Goal: Find specific page/section: Find specific page/section

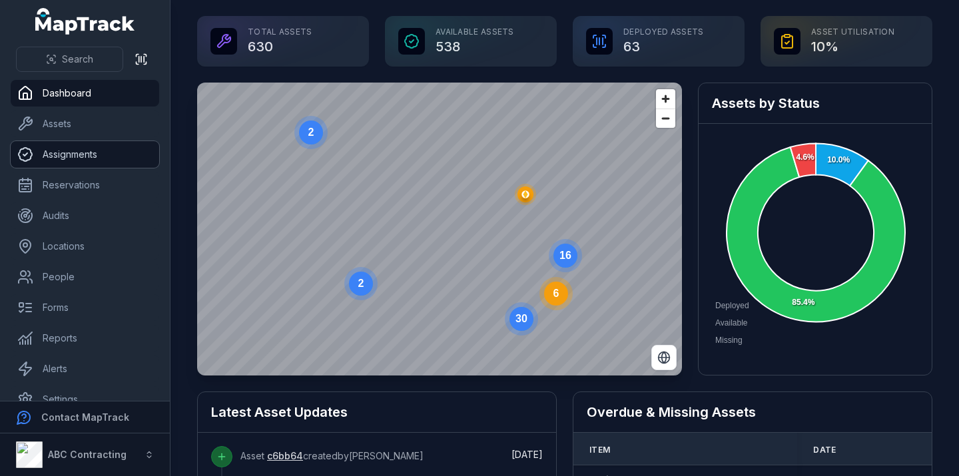
click at [63, 152] on link "Assignments" at bounding box center [85, 154] width 149 height 27
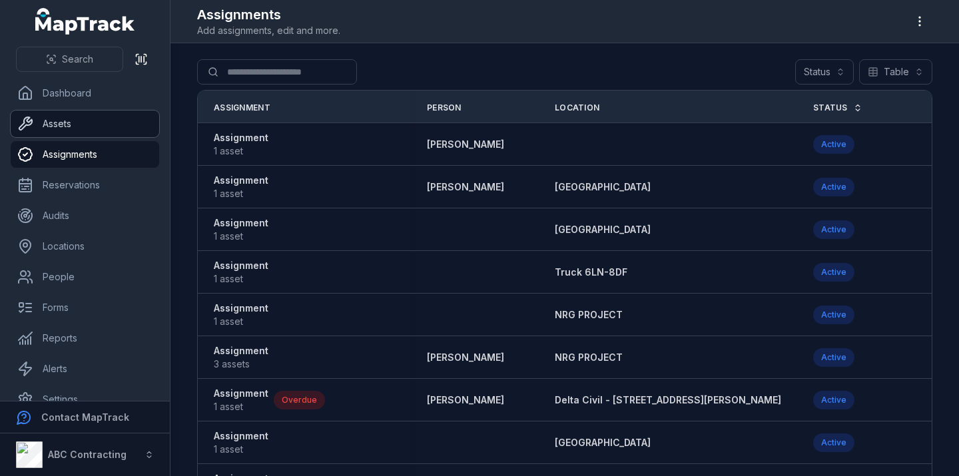
click at [61, 119] on link "Assets" at bounding box center [85, 124] width 149 height 27
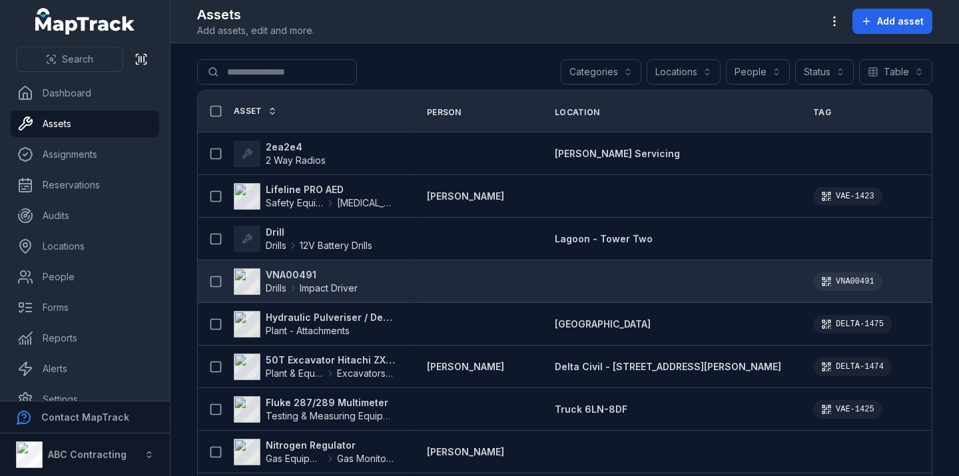
click at [290, 272] on strong "VNA00491" at bounding box center [312, 274] width 92 height 13
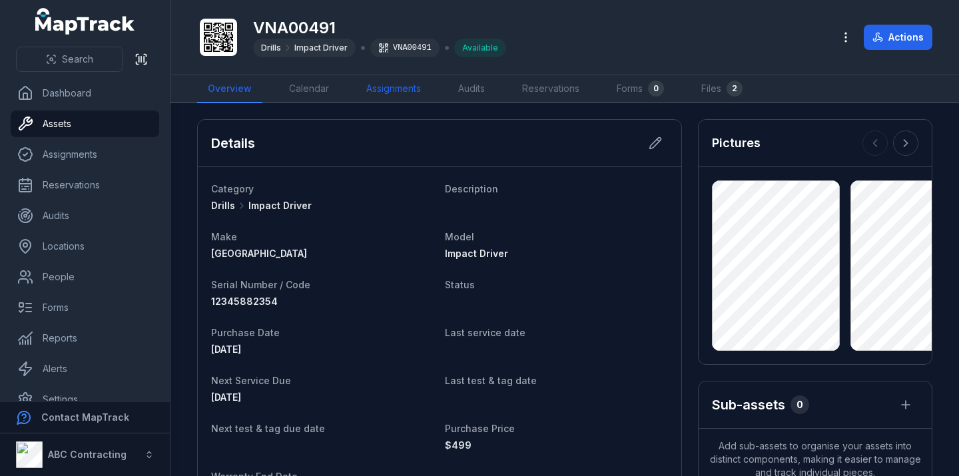
click at [380, 91] on link "Assignments" at bounding box center [394, 89] width 76 height 28
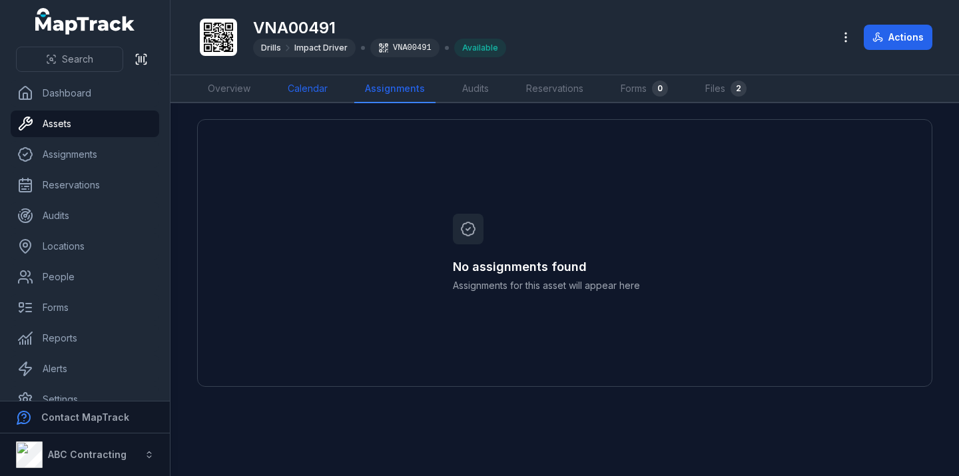
click at [302, 91] on link "Calendar" at bounding box center [307, 89] width 61 height 28
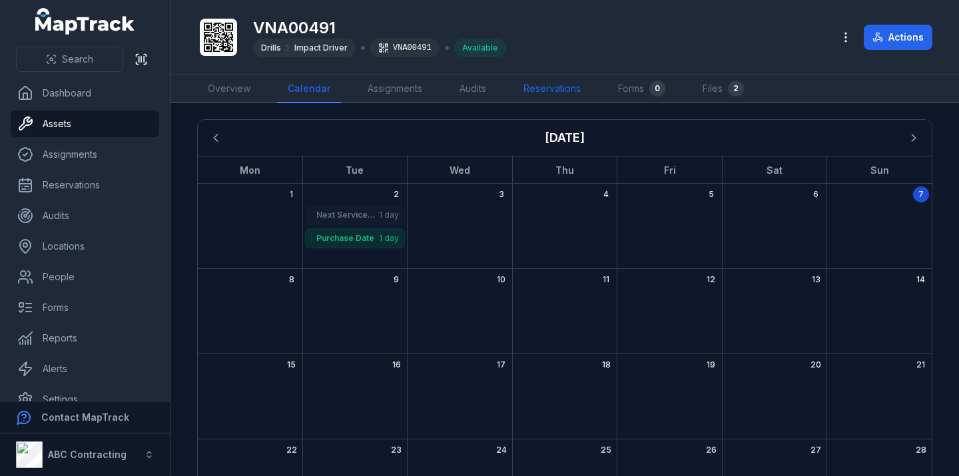
click at [556, 92] on link "Reservations" at bounding box center [552, 89] width 79 height 28
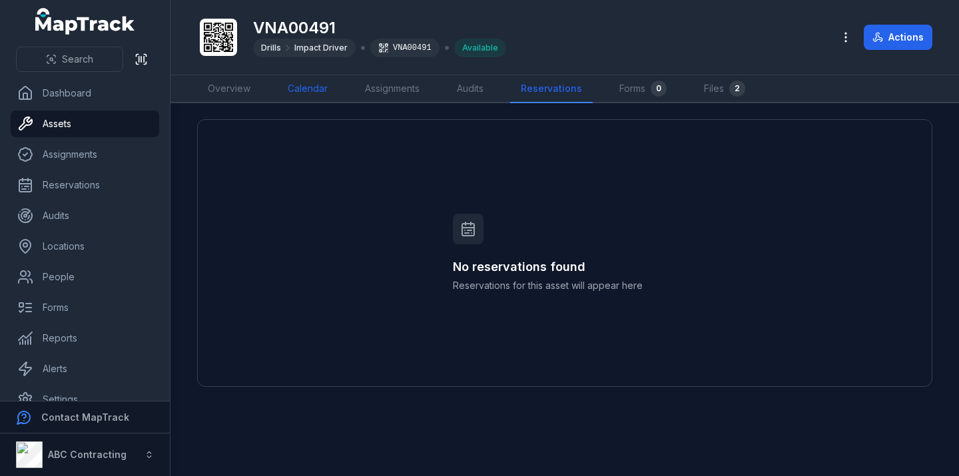
click at [316, 91] on link "Calendar" at bounding box center [307, 89] width 61 height 28
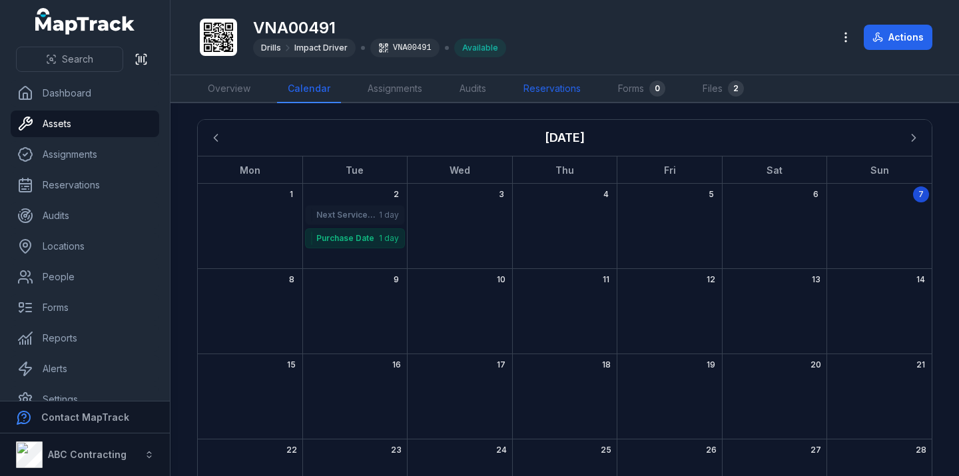
click at [562, 90] on link "Reservations" at bounding box center [552, 89] width 79 height 28
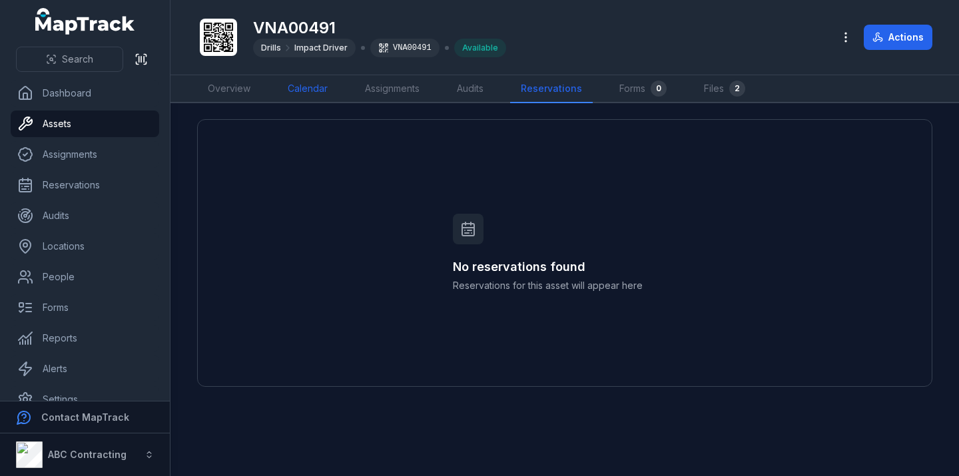
click at [304, 91] on link "Calendar" at bounding box center [307, 89] width 61 height 28
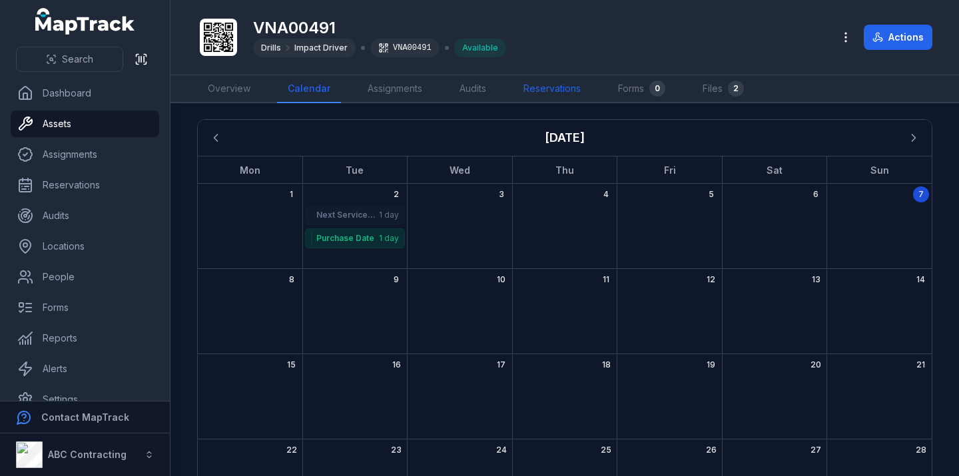
click at [538, 89] on link "Reservations" at bounding box center [552, 89] width 79 height 28
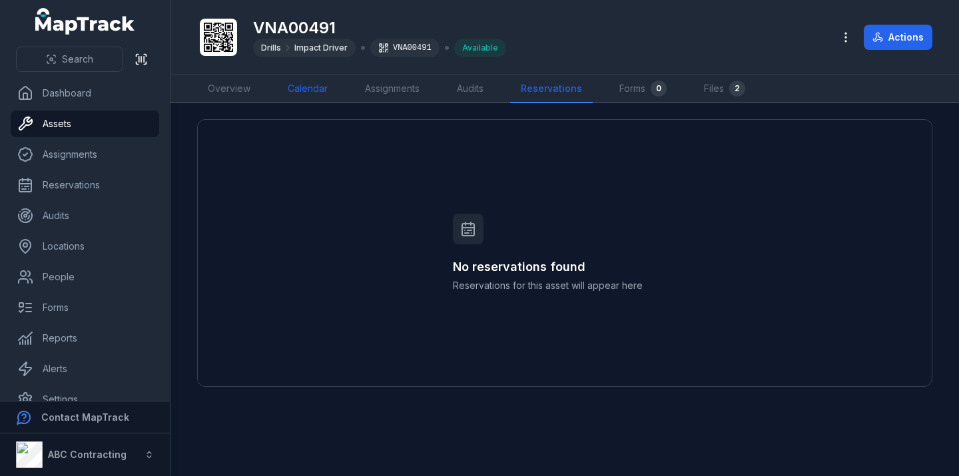
click at [303, 95] on link "Calendar" at bounding box center [307, 89] width 61 height 28
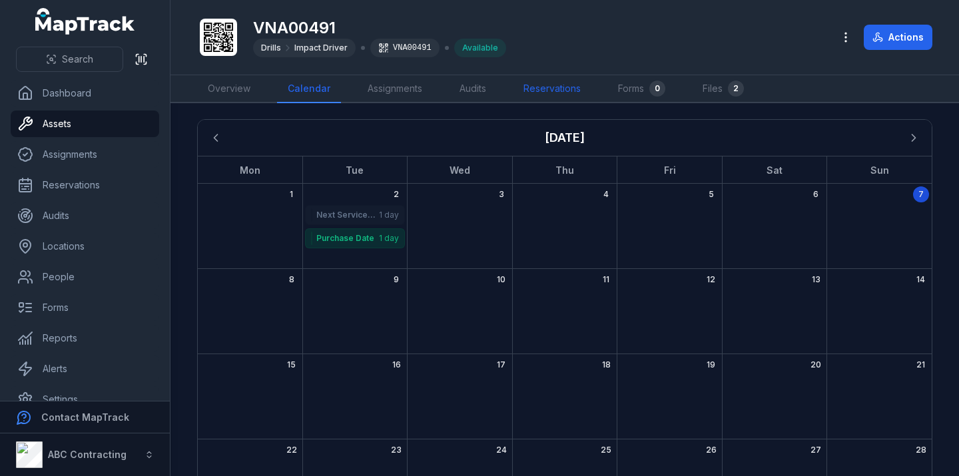
click at [571, 77] on link "Reservations" at bounding box center [552, 89] width 79 height 28
click at [570, 77] on link "Reservations" at bounding box center [552, 89] width 79 height 28
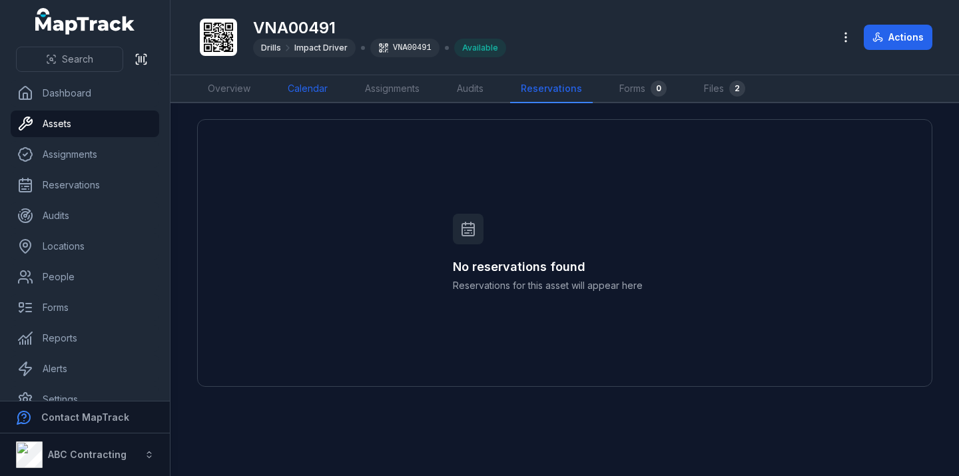
click at [310, 85] on link "Calendar" at bounding box center [307, 89] width 61 height 28
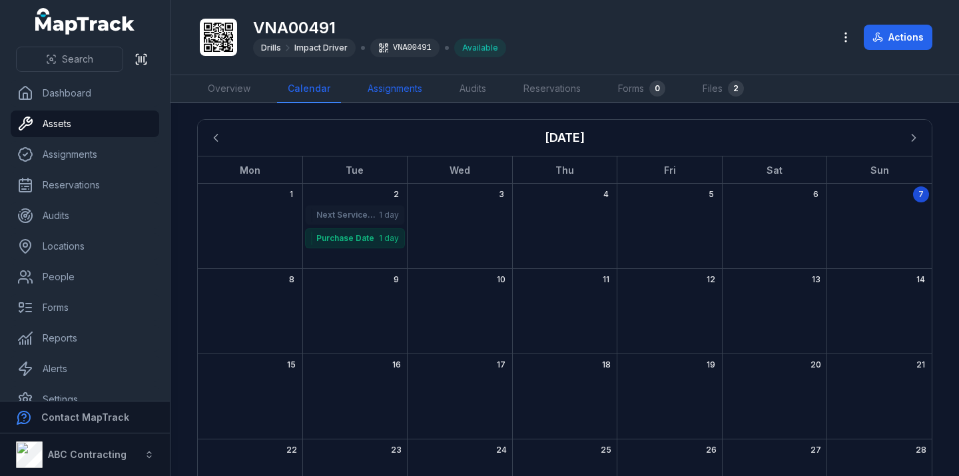
click at [379, 91] on link "Assignments" at bounding box center [395, 89] width 76 height 28
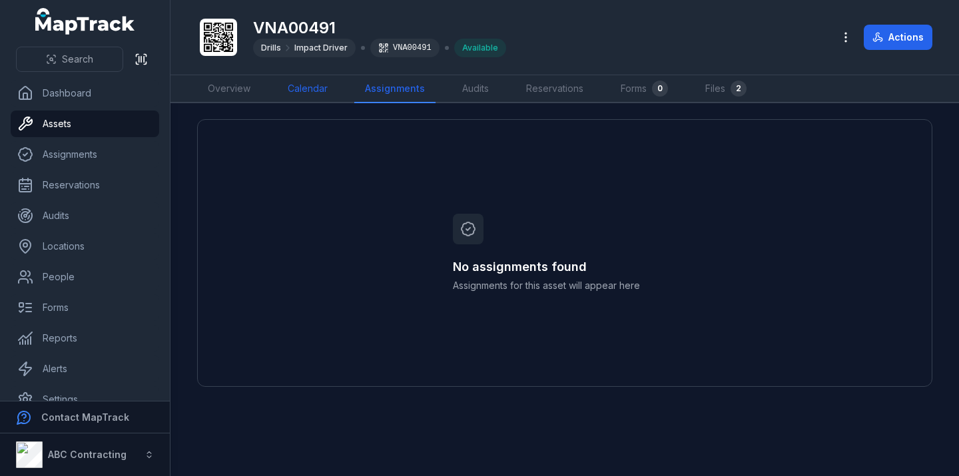
click at [316, 88] on link "Calendar" at bounding box center [307, 89] width 61 height 28
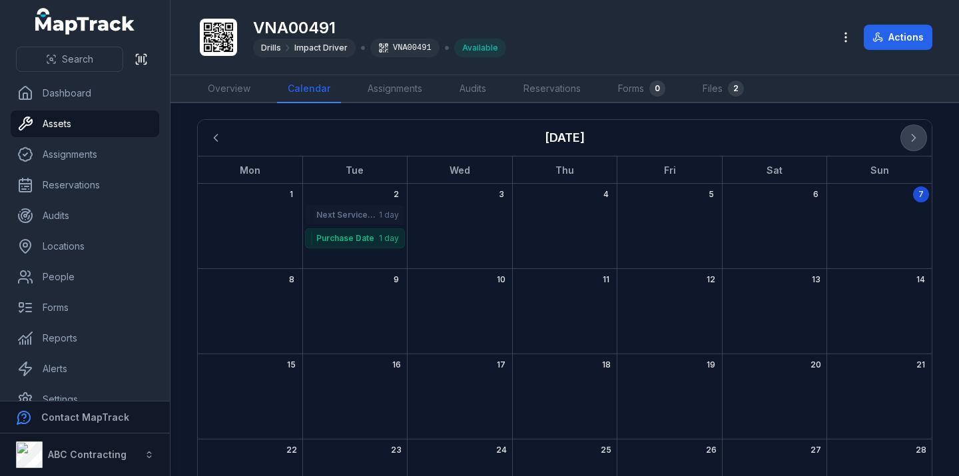
click at [915, 136] on icon "Next" at bounding box center [913, 137] width 13 height 13
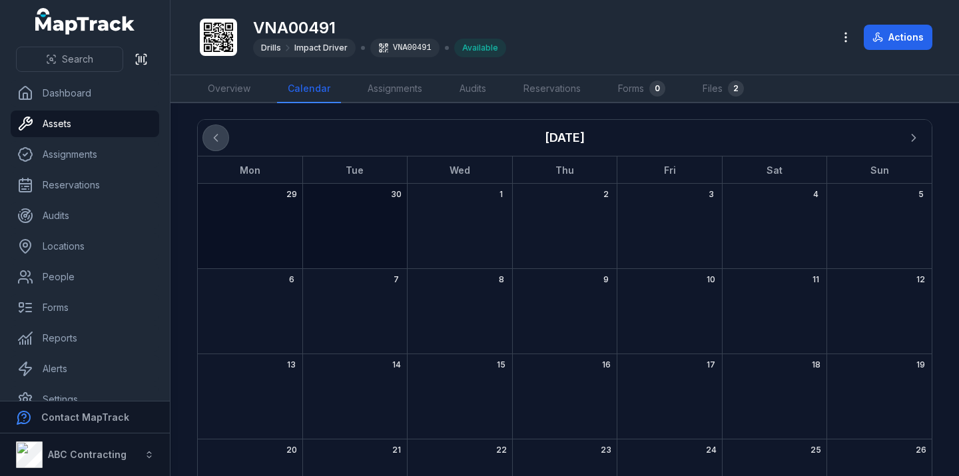
click at [209, 131] on icon "Previous" at bounding box center [215, 137] width 13 height 13
click at [362, 238] on strong "Purchase Date" at bounding box center [346, 238] width 61 height 11
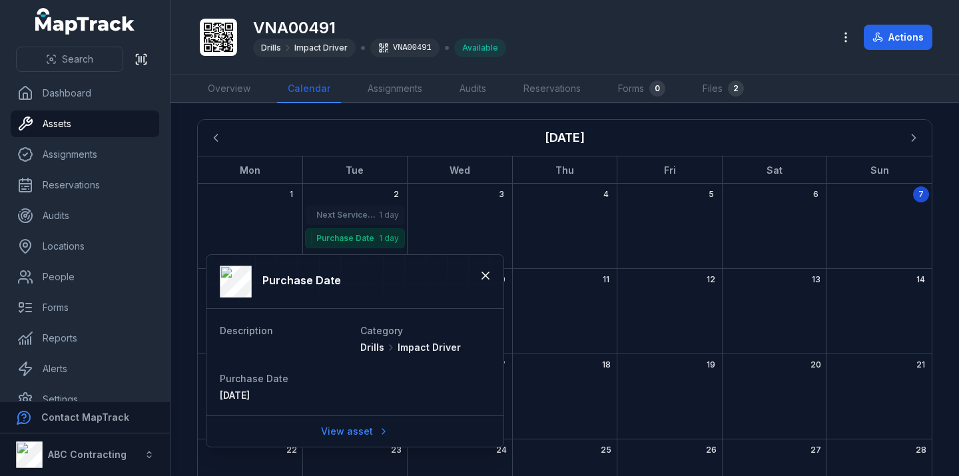
click at [362, 238] on strong "Purchase Date" at bounding box center [346, 238] width 61 height 11
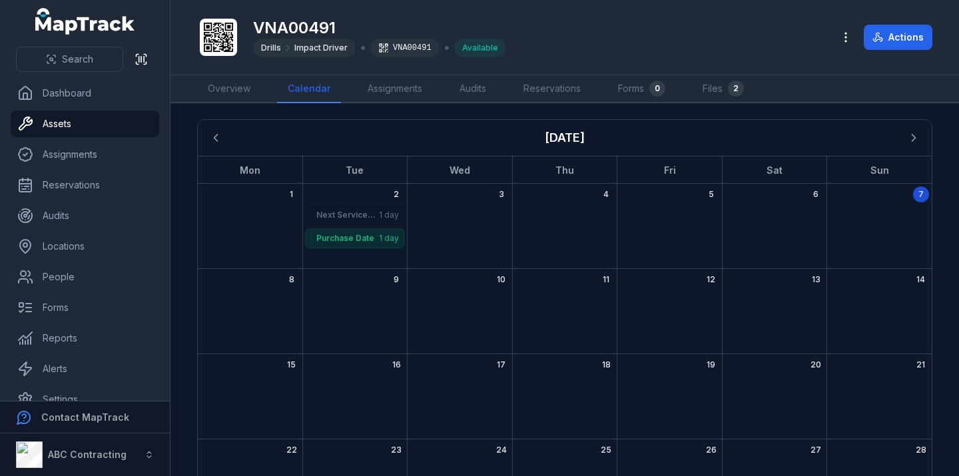
click at [386, 210] on div "Next Service Due 1 day" at bounding box center [354, 215] width 99 height 20
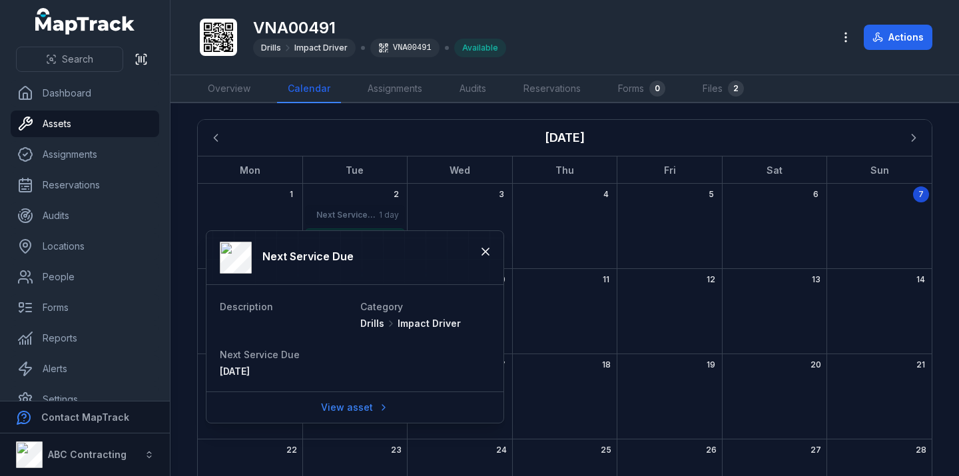
click at [386, 210] on div "Next Service Due 1 day" at bounding box center [354, 215] width 99 height 20
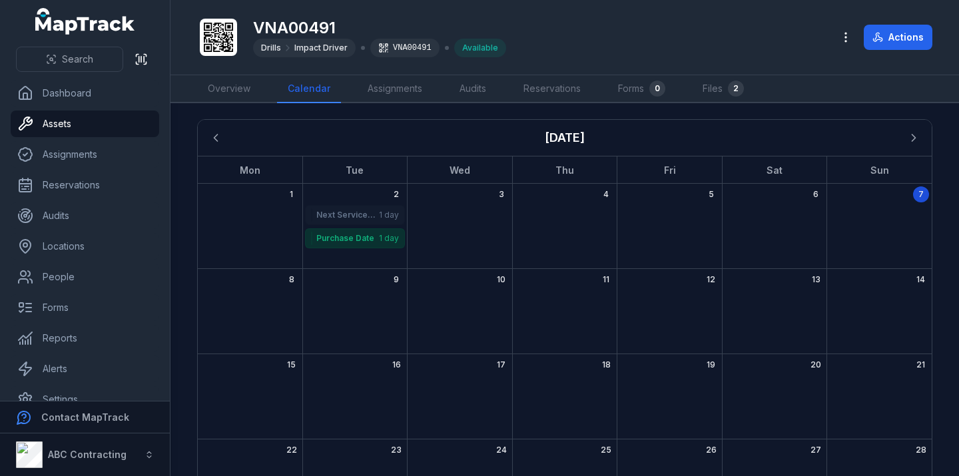
click at [368, 240] on strong "Purchase Date" at bounding box center [346, 238] width 61 height 11
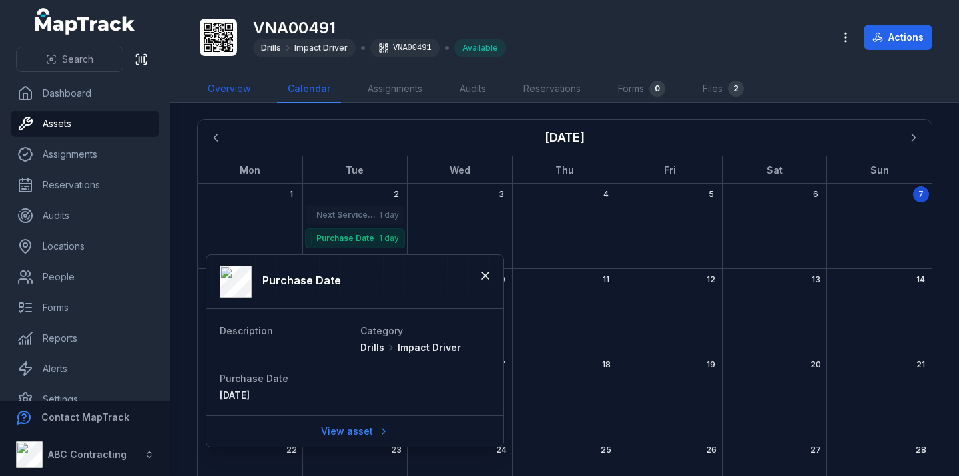
click at [250, 81] on link "Overview" at bounding box center [229, 89] width 64 height 28
